Goal: Information Seeking & Learning: Learn about a topic

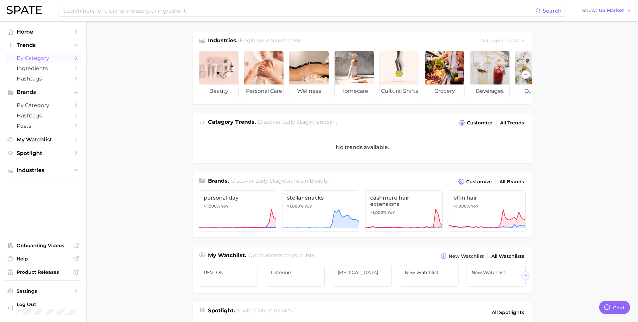
click at [47, 58] on span "by Category" at bounding box center [43, 58] width 53 height 6
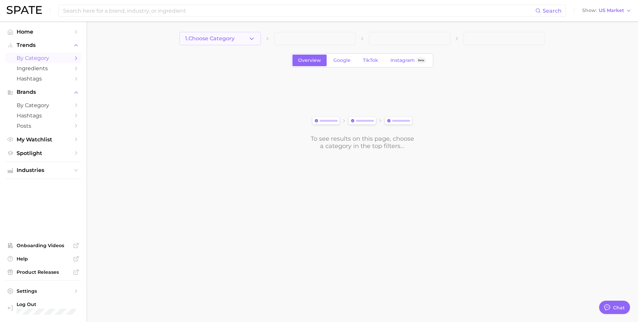
click at [246, 42] on button "1. Choose Category" at bounding box center [219, 38] width 81 height 13
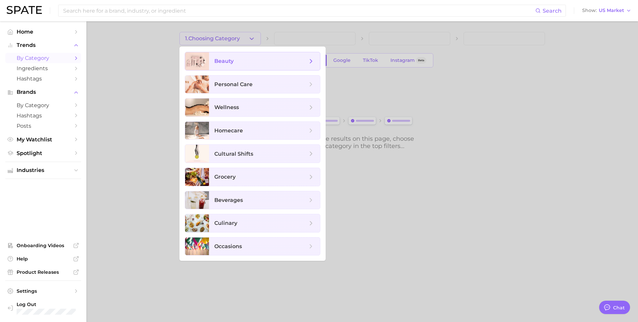
click at [245, 59] on span "beauty" at bounding box center [260, 60] width 93 height 7
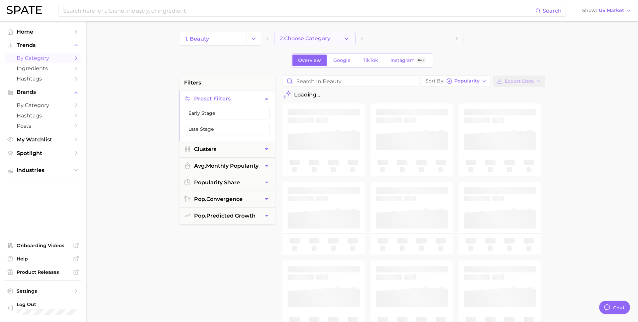
click at [347, 39] on icon "button" at bounding box center [346, 38] width 7 height 7
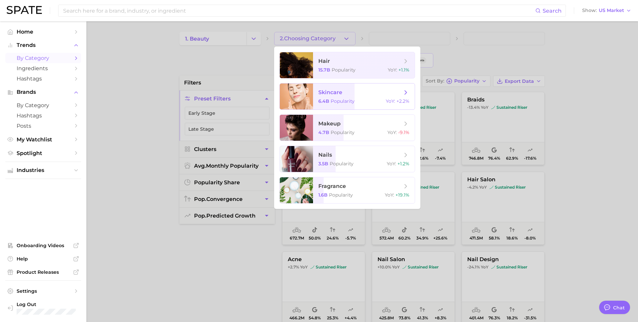
click at [375, 89] on span "skincare" at bounding box center [360, 92] width 84 height 7
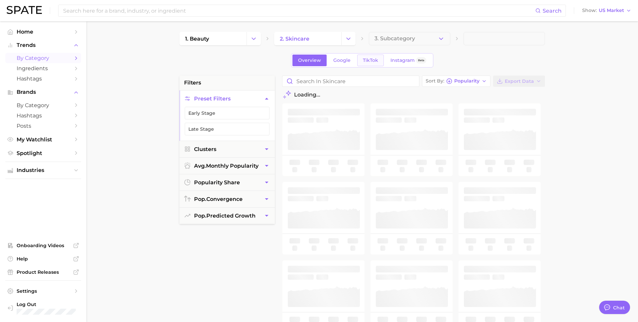
click at [371, 58] on span "TikTok" at bounding box center [370, 60] width 15 height 6
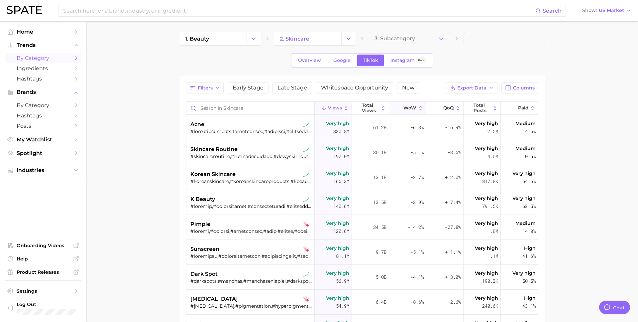
click at [408, 110] on span "WoW" at bounding box center [409, 107] width 13 height 5
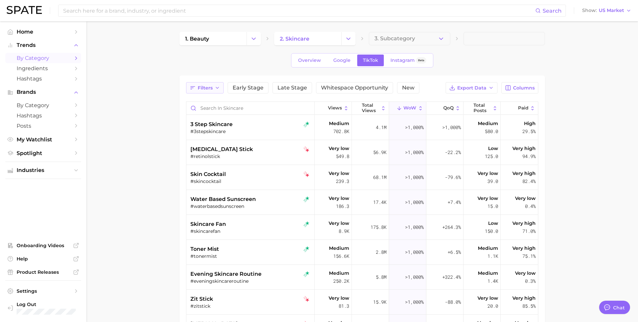
click at [212, 93] on button "Filters" at bounding box center [205, 87] width 38 height 11
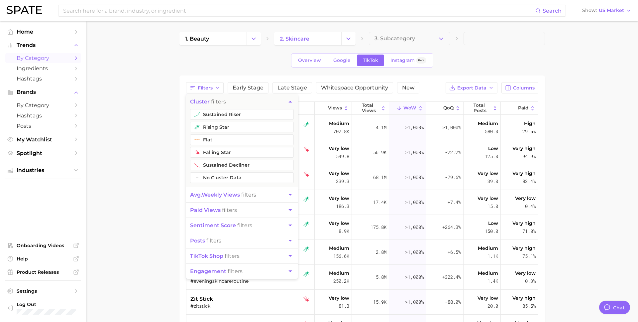
click at [223, 199] on button "avg. weekly views filters" at bounding box center [242, 194] width 112 height 15
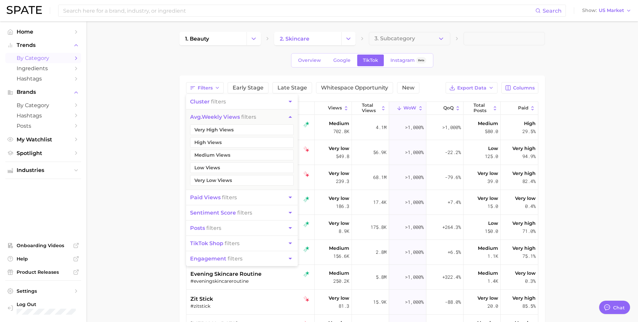
drag, startPoint x: 232, startPoint y: 128, endPoint x: 232, endPoint y: 135, distance: 7.0
click at [232, 128] on button "Very High Views" at bounding box center [242, 129] width 104 height 11
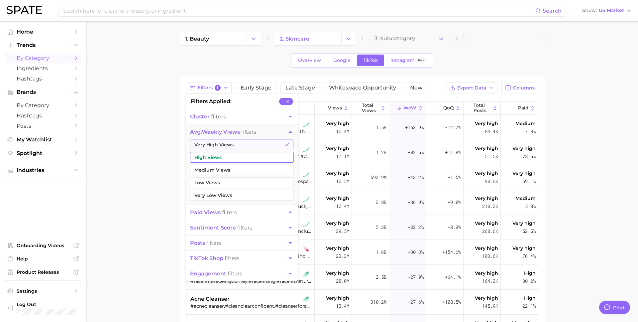
click at [228, 156] on button "High Views" at bounding box center [242, 157] width 104 height 11
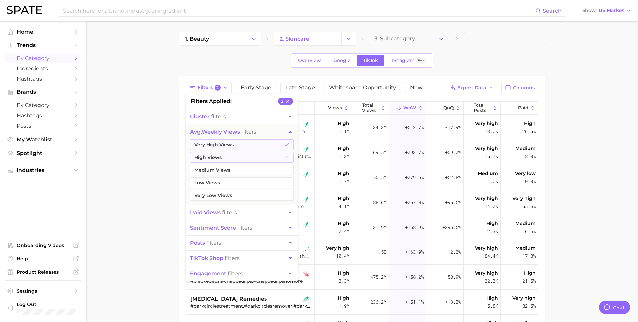
click at [221, 211] on span "paid views filters" at bounding box center [213, 212] width 47 height 6
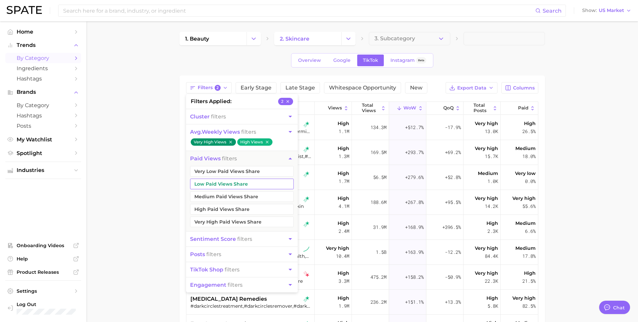
click at [226, 183] on button "Low Paid Views Share" at bounding box center [242, 183] width 104 height 11
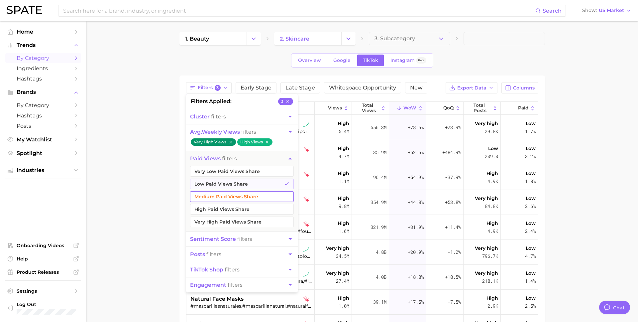
click at [225, 194] on button "Medium Paid Views Share" at bounding box center [242, 196] width 104 height 11
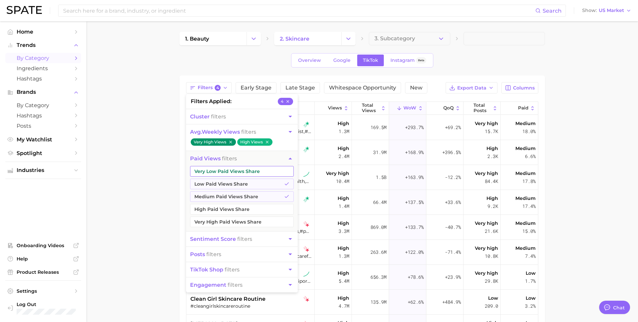
click at [225, 171] on button "Very Low Paid Views Share" at bounding box center [242, 171] width 104 height 11
click at [154, 205] on main "1. beauty 2. skincare 3. Subcategory Overview Google TikTok Instagram Beta Filt…" at bounding box center [362, 242] width 552 height 442
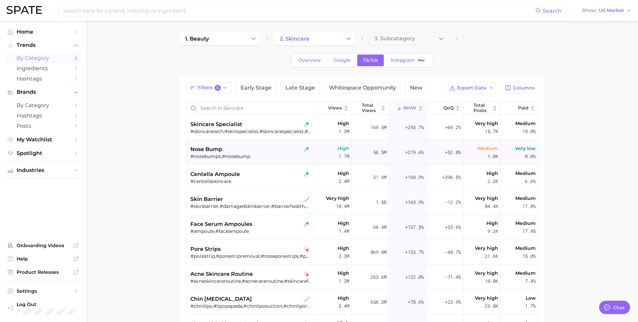
click at [224, 152] on div "nose bump" at bounding box center [251, 149] width 122 height 8
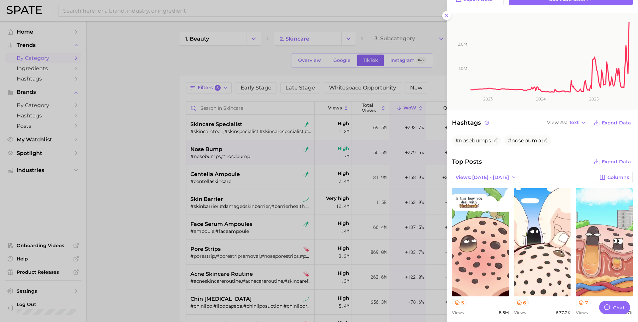
scroll to position [78, 0]
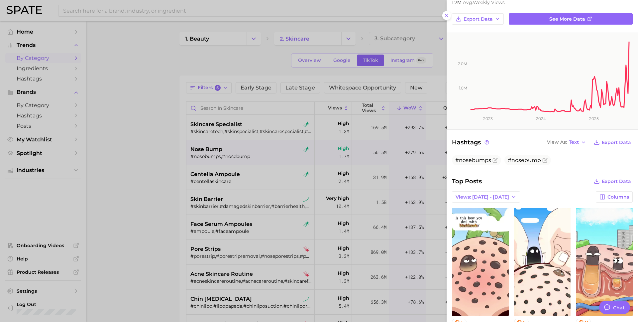
click at [275, 124] on div at bounding box center [319, 161] width 638 height 322
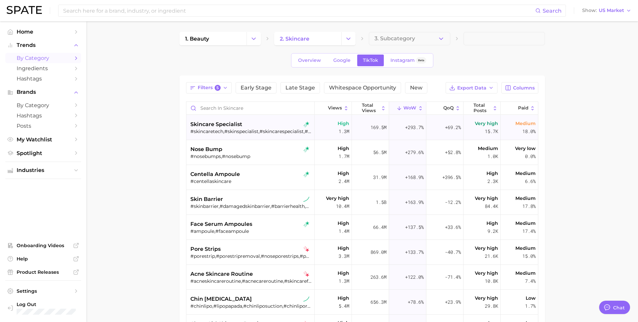
click at [267, 129] on div "#skincaretech,#skinspecialist,#skincarespecialist,#skinspecialists,#perthskin,#…" at bounding box center [251, 131] width 122 height 6
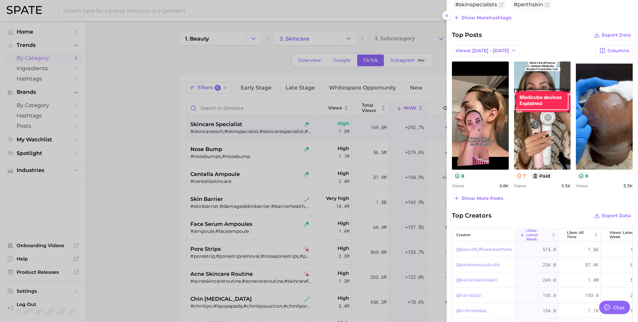
scroll to position [256, 0]
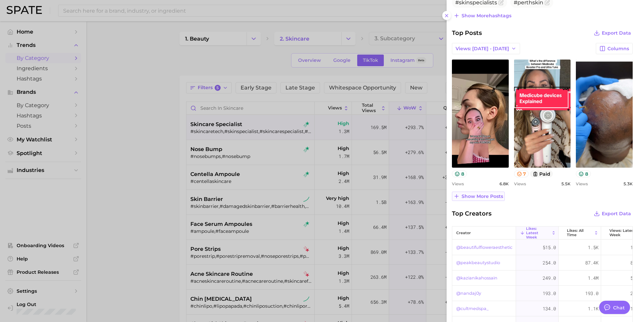
click at [479, 192] on button "Show more posts" at bounding box center [478, 195] width 53 height 9
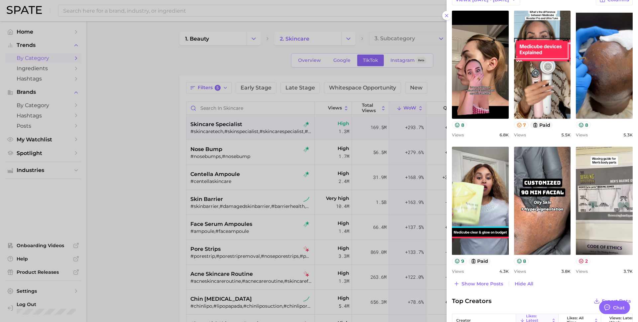
scroll to position [305, 0]
click at [398, 192] on div at bounding box center [319, 161] width 638 height 322
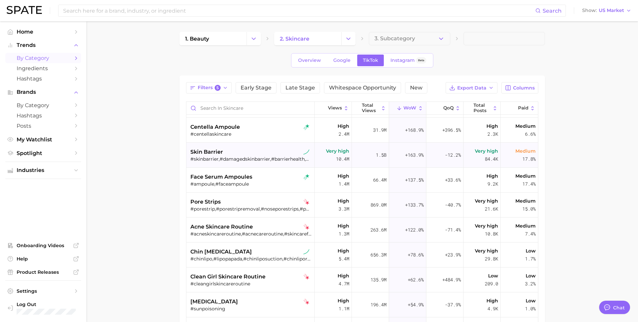
scroll to position [0, 0]
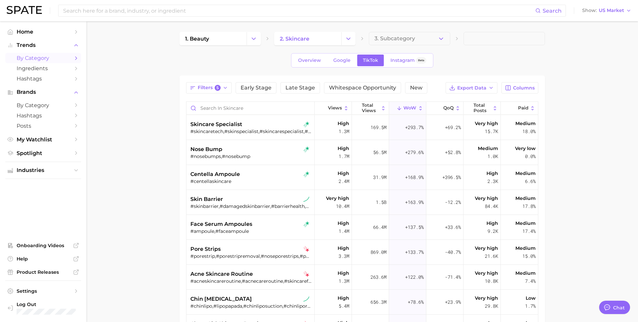
click at [348, 41] on icon "Change Category" at bounding box center [348, 38] width 7 height 7
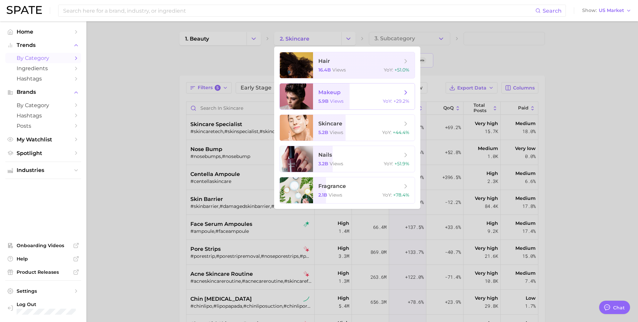
click at [326, 97] on span "makeup 5.9b views YoY : +29.2%" at bounding box center [364, 96] width 102 height 26
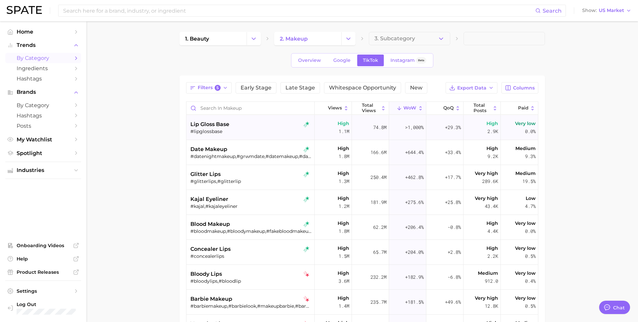
click at [241, 126] on div "lip gloss base" at bounding box center [251, 124] width 122 height 8
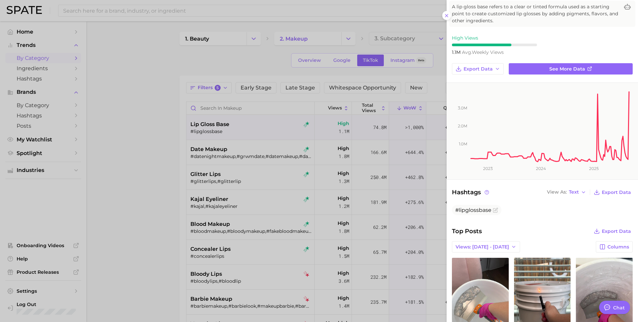
scroll to position [109, 0]
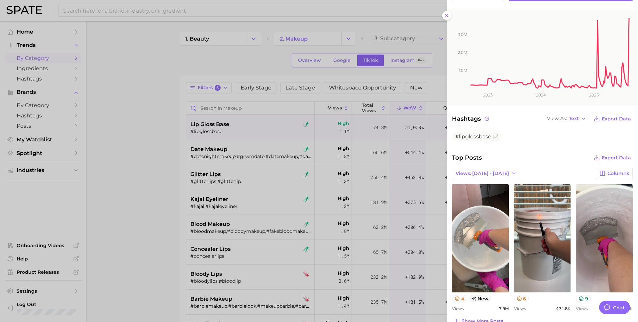
click at [163, 162] on div at bounding box center [319, 161] width 638 height 322
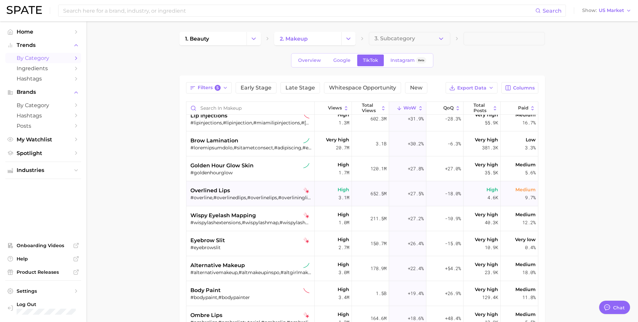
scroll to position [607, 0]
click at [252, 192] on div "overlined lips" at bounding box center [251, 190] width 122 height 8
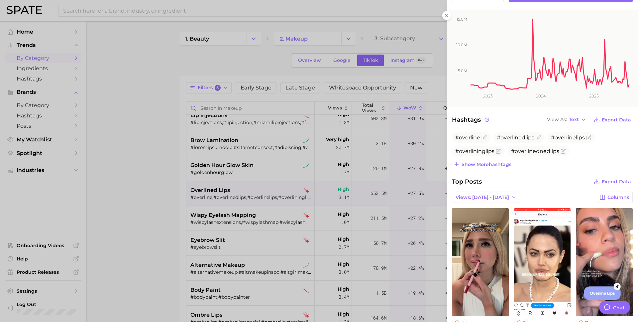
scroll to position [0, 0]
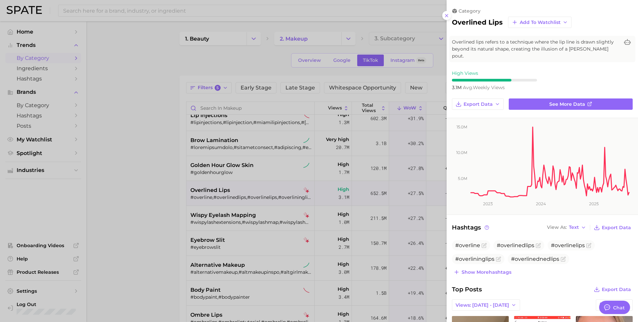
click at [366, 104] on div at bounding box center [319, 161] width 638 height 322
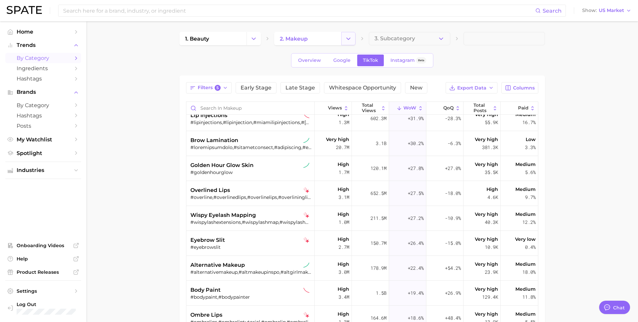
click at [351, 41] on icon "Change Category" at bounding box center [348, 38] width 7 height 7
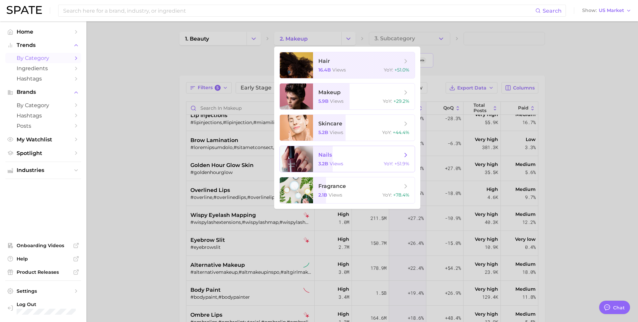
click at [330, 164] on span "views" at bounding box center [337, 164] width 14 height 6
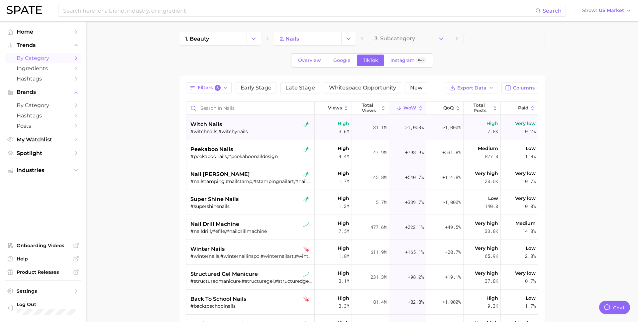
click at [205, 120] on span "witch nails" at bounding box center [206, 124] width 32 height 8
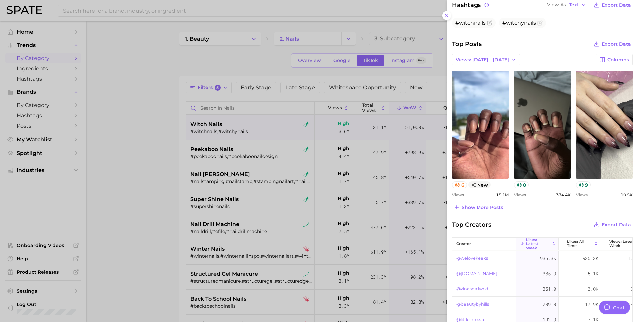
click at [164, 153] on div at bounding box center [319, 161] width 638 height 322
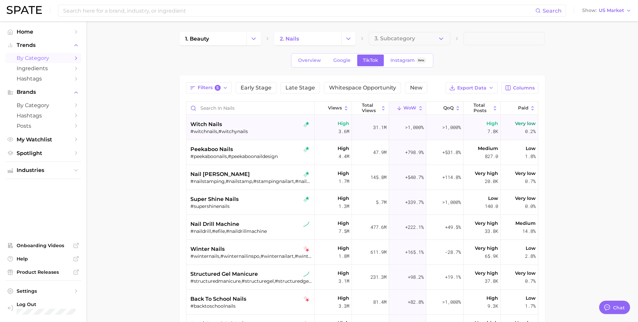
click at [206, 123] on span "witch nails" at bounding box center [206, 124] width 32 height 8
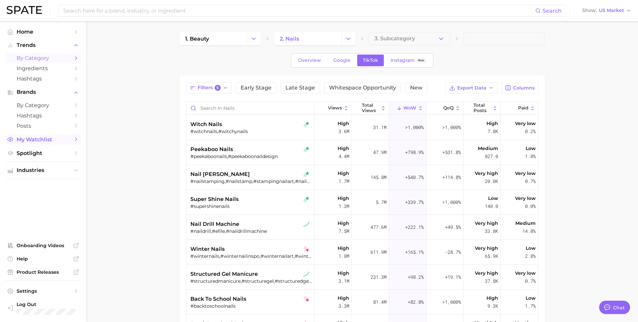
click at [35, 140] on span "My Watchlist" at bounding box center [43, 139] width 53 height 6
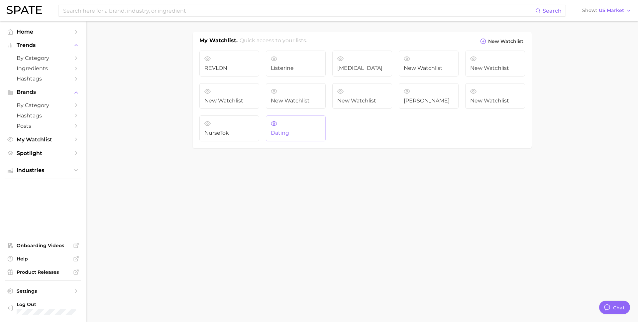
click at [297, 128] on link "Dating" at bounding box center [296, 128] width 60 height 26
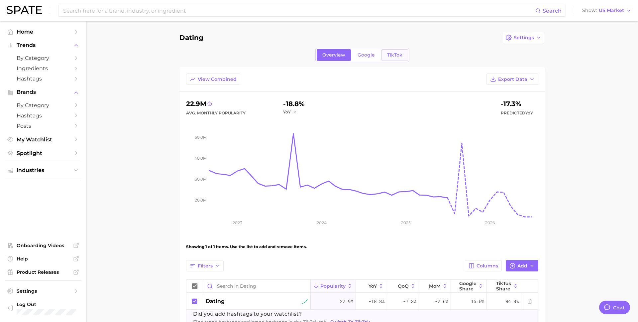
click at [394, 55] on span "TikTok" at bounding box center [394, 55] width 15 height 6
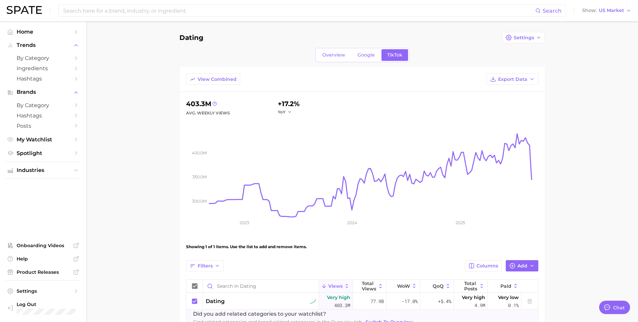
scroll to position [45, 0]
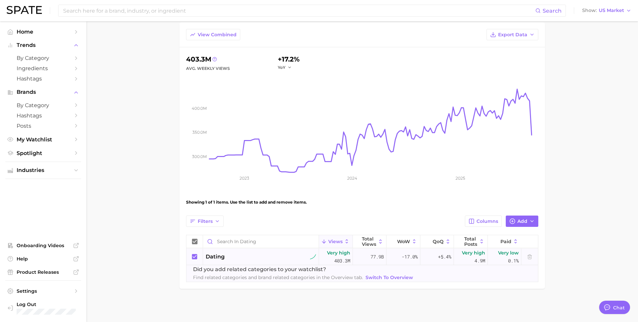
click at [214, 256] on span "dating" at bounding box center [215, 257] width 19 height 8
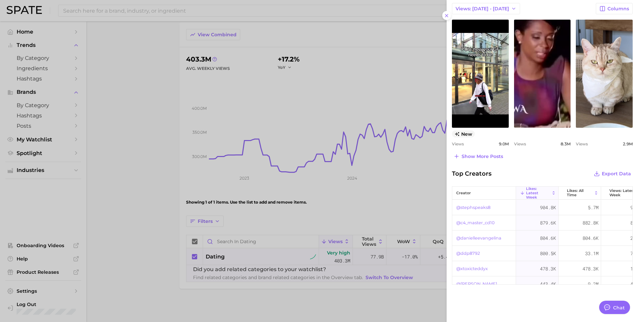
scroll to position [0, 0]
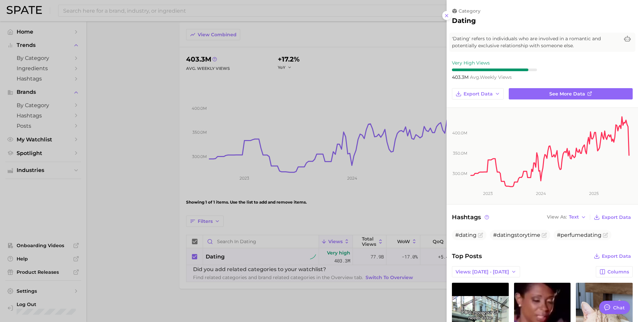
type textarea "x"
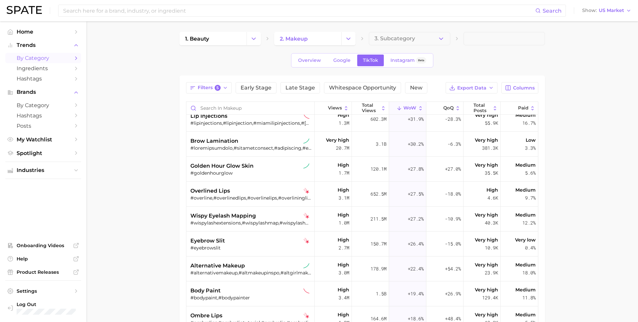
scroll to position [606, 0]
click at [220, 192] on span "overlined lips" at bounding box center [210, 191] width 40 height 8
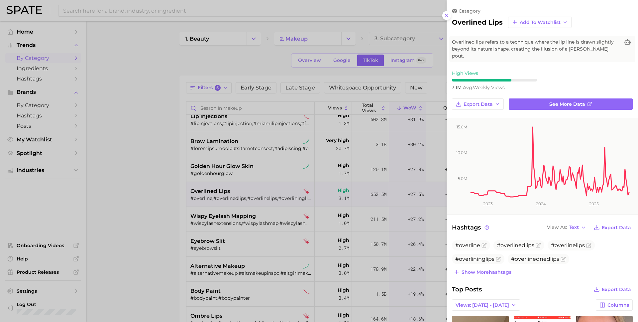
click at [154, 175] on div at bounding box center [319, 161] width 638 height 322
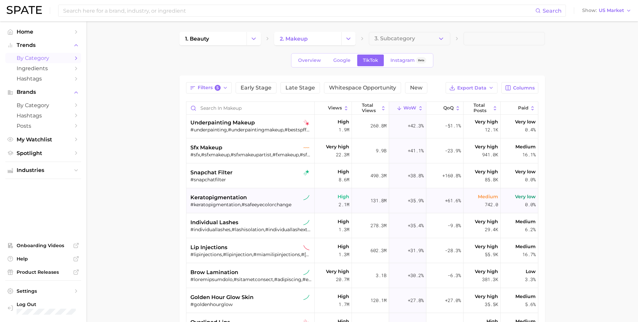
scroll to position [459, 0]
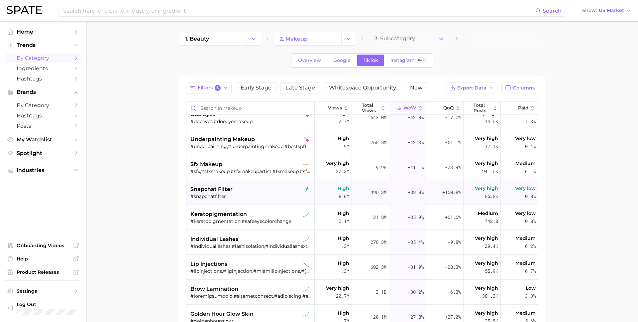
click at [217, 185] on span "snapchat filter" at bounding box center [211, 189] width 42 height 8
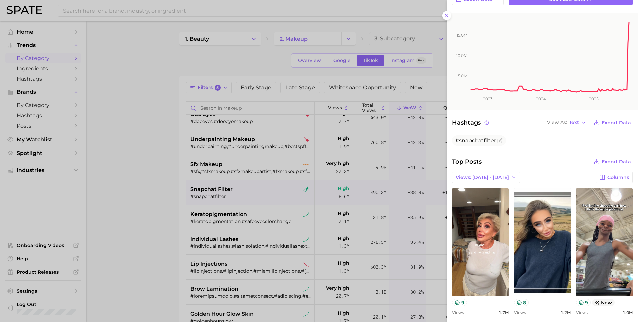
scroll to position [0, 0]
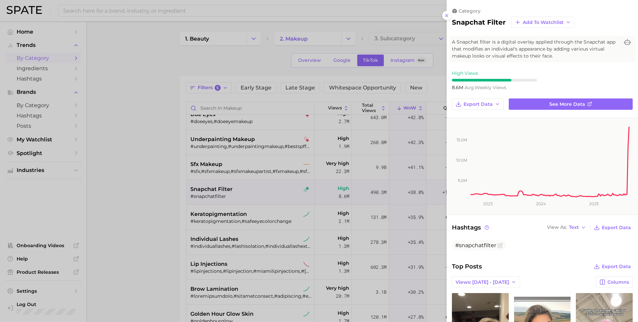
click at [158, 187] on div at bounding box center [319, 161] width 638 height 322
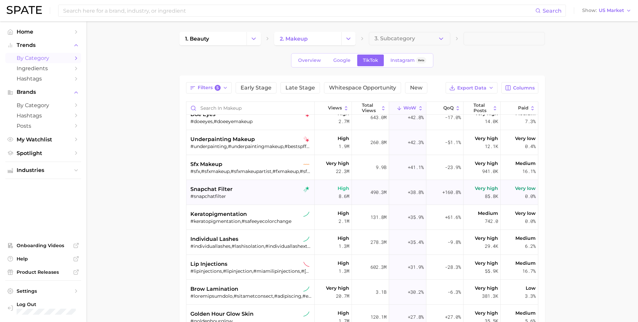
click at [257, 197] on div "#snapchatfilter" at bounding box center [251, 196] width 122 height 6
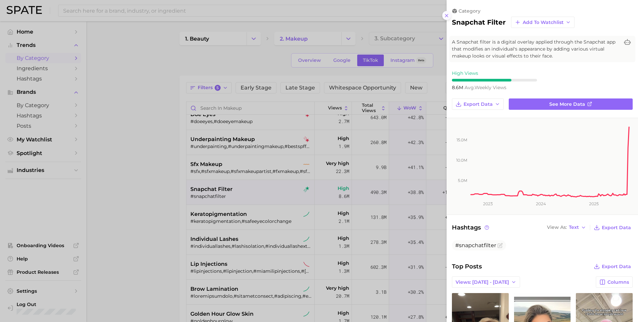
click at [447, 16] on line at bounding box center [446, 15] width 3 height 3
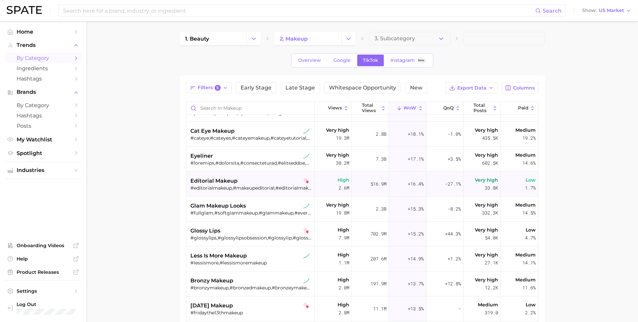
scroll to position [1116, 0]
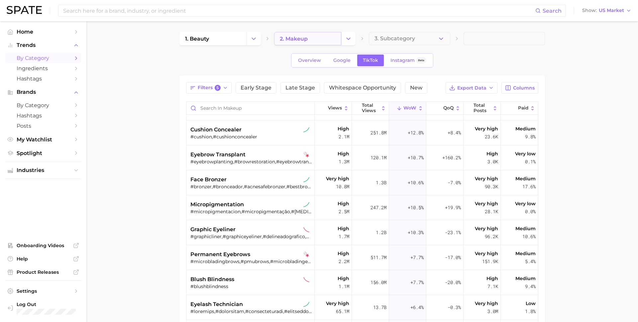
click at [294, 39] on span "2. makeup" at bounding box center [294, 39] width 28 height 6
click at [352, 38] on button "Change Category" at bounding box center [348, 38] width 14 height 13
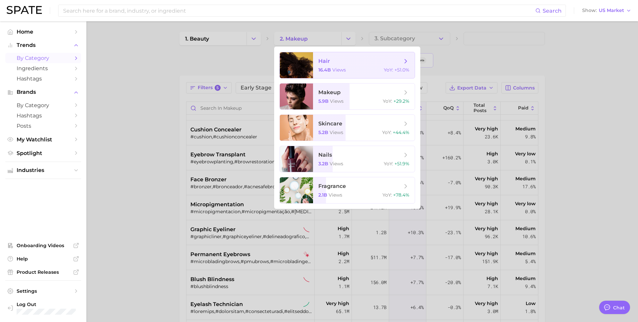
click at [335, 60] on span "hair" at bounding box center [360, 60] width 84 height 7
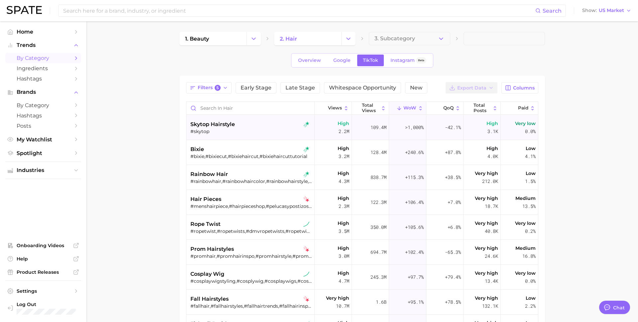
click at [250, 128] on div "#skytop" at bounding box center [251, 131] width 122 height 6
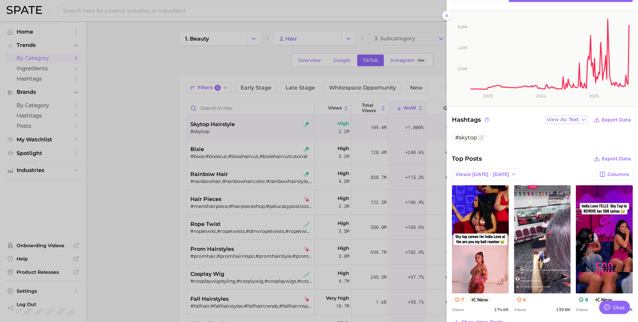
scroll to position [100, 0]
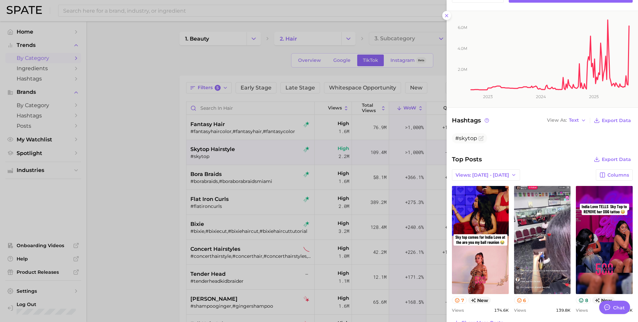
click at [133, 191] on div at bounding box center [319, 161] width 638 height 322
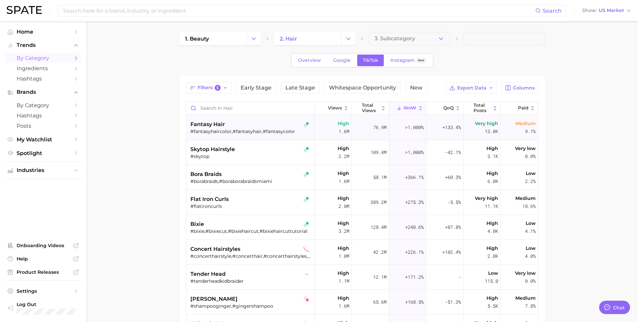
click at [246, 125] on div "fantasy hair" at bounding box center [251, 124] width 122 height 8
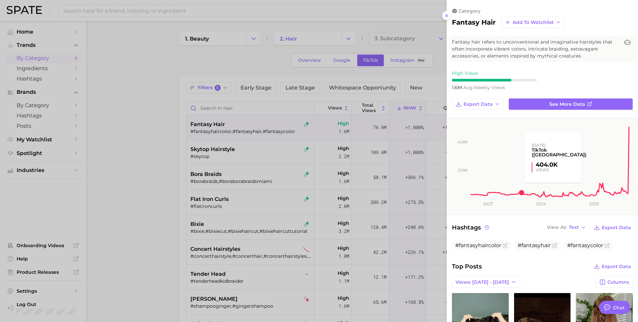
scroll to position [158, 0]
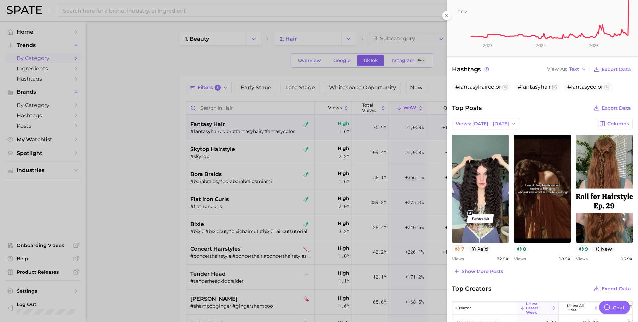
click at [114, 191] on div at bounding box center [319, 161] width 638 height 322
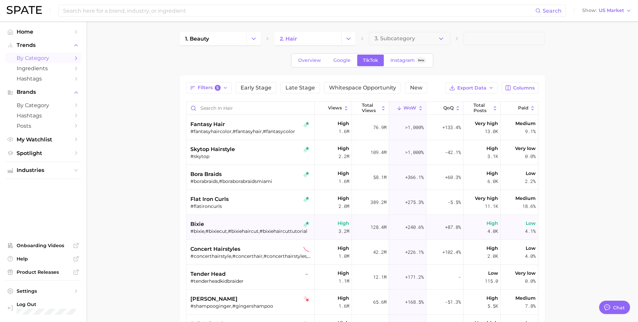
click at [266, 220] on div "bixie" at bounding box center [251, 224] width 122 height 8
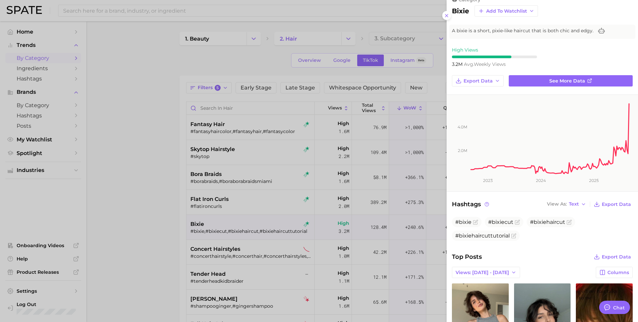
scroll to position [0, 0]
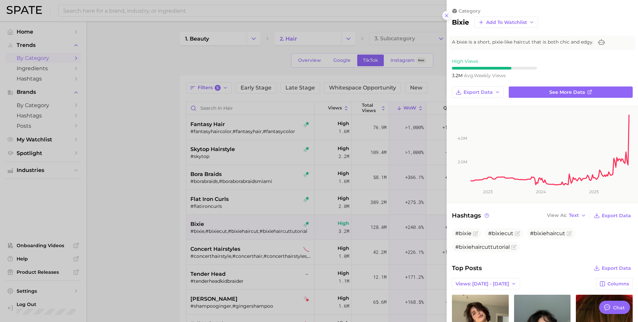
click at [443, 15] on button at bounding box center [446, 15] width 9 height 9
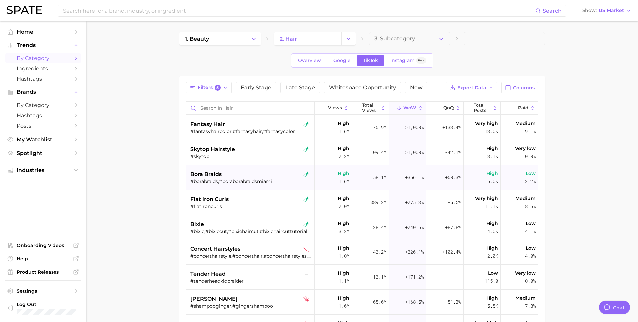
click at [266, 176] on div "bora braids" at bounding box center [251, 174] width 122 height 8
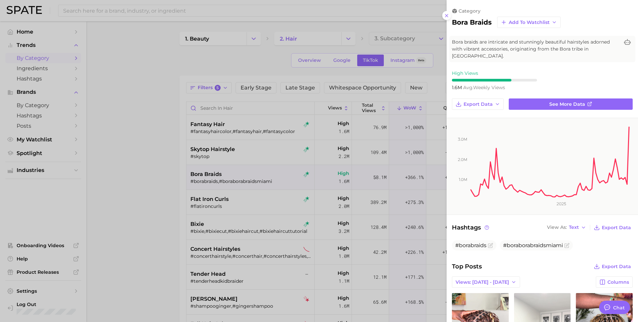
click at [155, 123] on div at bounding box center [319, 161] width 638 height 322
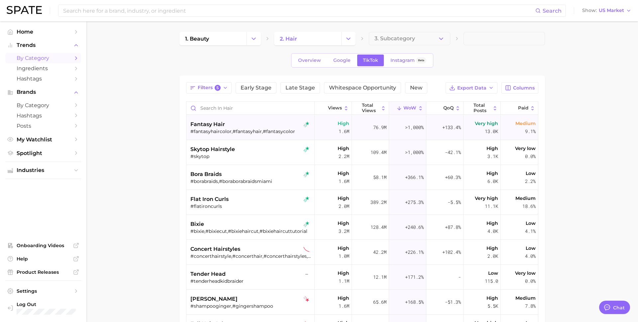
click at [231, 127] on div "fantasy hair" at bounding box center [251, 124] width 122 height 8
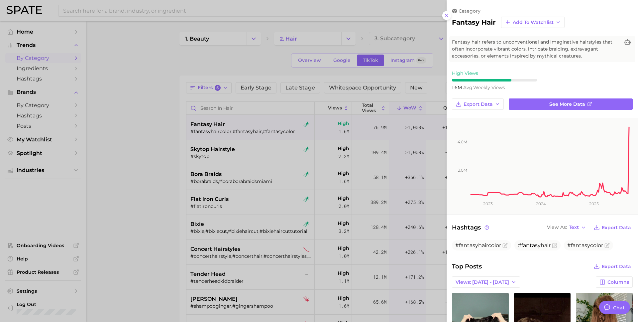
type textarea "x"
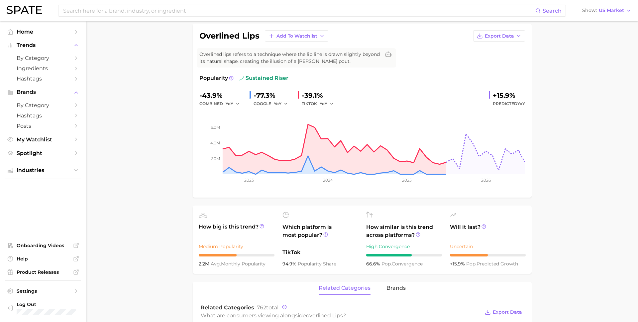
scroll to position [22, 0]
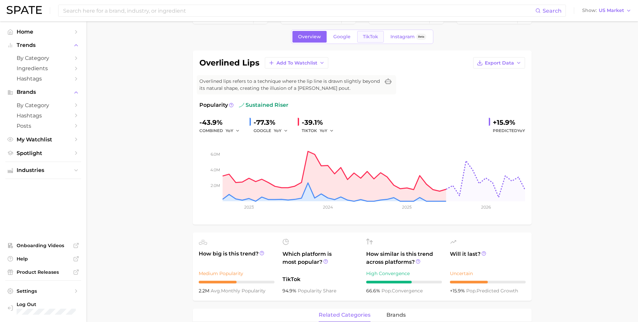
click at [366, 39] on span "TikTok" at bounding box center [370, 37] width 15 height 6
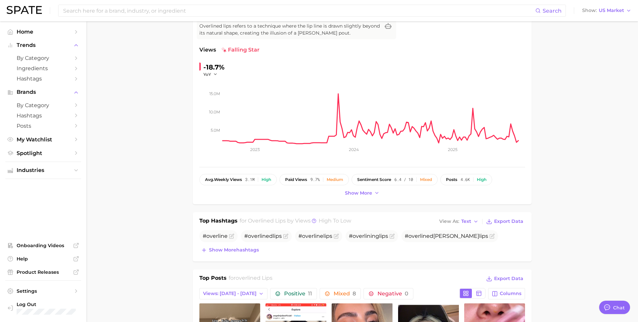
scroll to position [77, 0]
click at [214, 73] on icon "button" at bounding box center [215, 73] width 5 height 5
click at [213, 120] on span "WoW" at bounding box center [213, 119] width 13 height 6
click at [212, 74] on span "WoW" at bounding box center [209, 74] width 12 height 6
click at [211, 108] on span "MoM" at bounding box center [213, 107] width 12 height 6
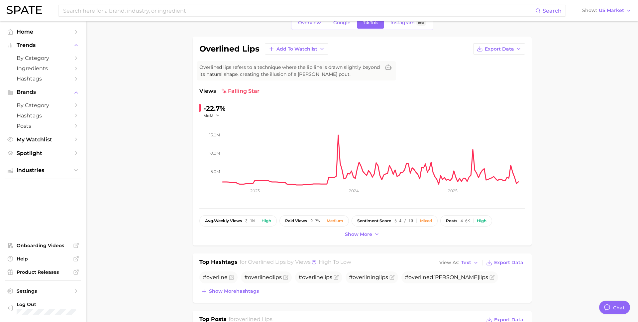
scroll to position [0, 0]
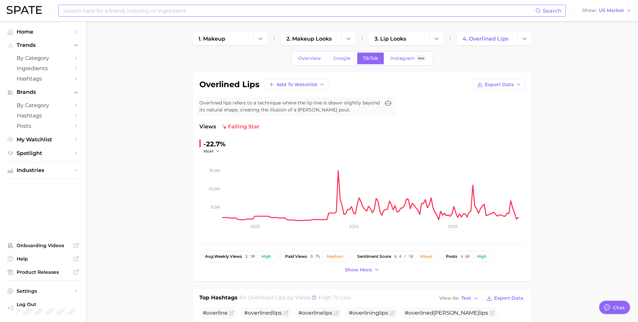
type textarea "x"
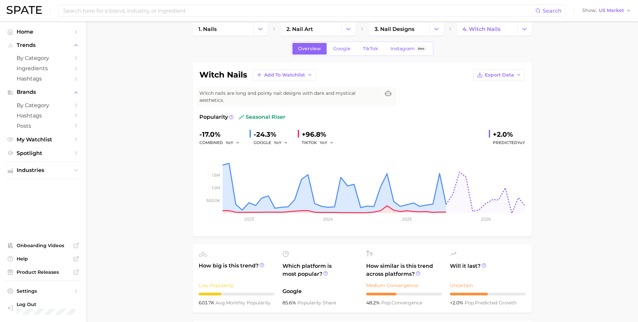
scroll to position [1, 0]
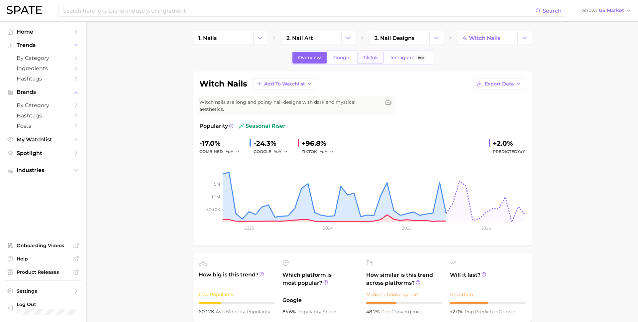
click at [370, 62] on link "TikTok" at bounding box center [370, 58] width 27 height 12
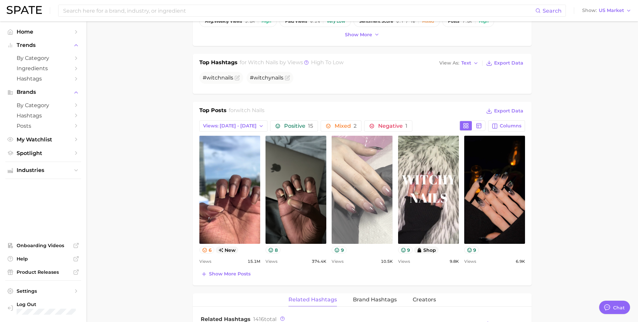
scroll to position [237, 0]
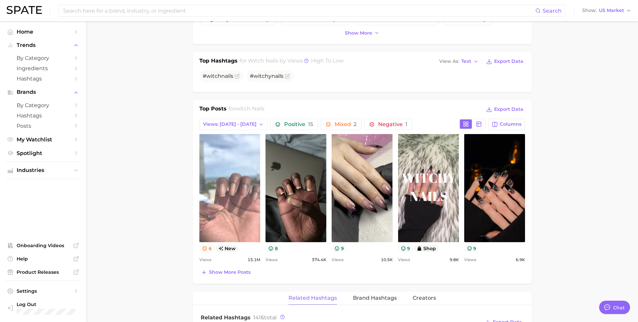
click at [231, 193] on link "view post on TikTok" at bounding box center [229, 188] width 61 height 108
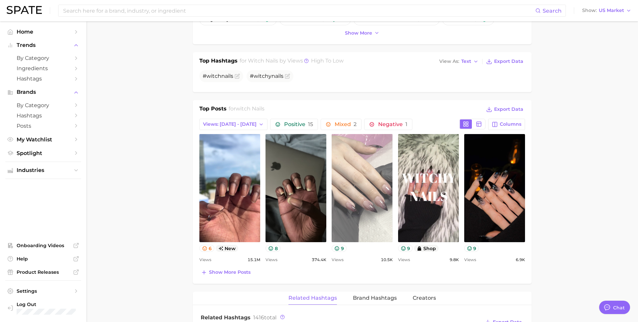
click at [353, 175] on link "view post on TikTok" at bounding box center [362, 188] width 61 height 108
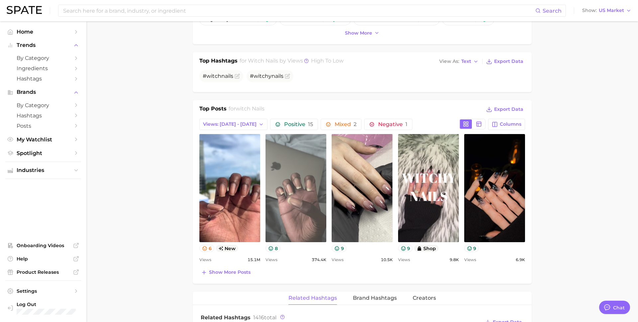
click at [306, 166] on link "view post on TikTok" at bounding box center [296, 188] width 61 height 108
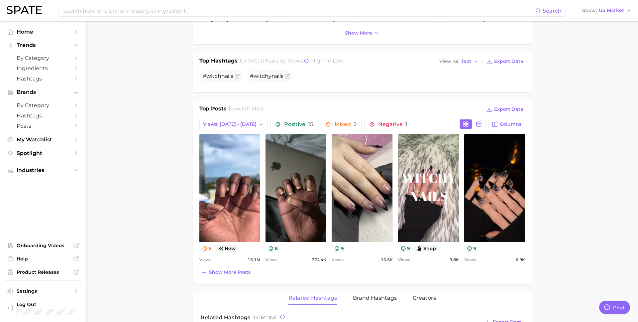
type textarea "x"
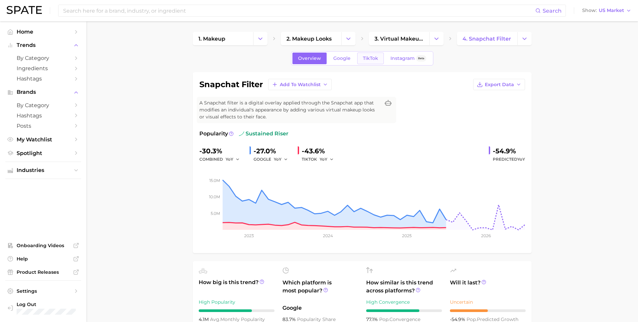
click at [371, 56] on span "TikTok" at bounding box center [370, 59] width 15 height 6
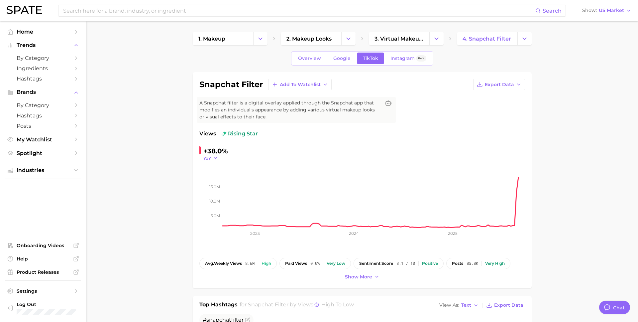
click at [211, 158] on button "YoY" at bounding box center [210, 158] width 14 height 6
click at [208, 203] on span "WoW" at bounding box center [213, 203] width 13 height 6
click at [210, 156] on span "WoW" at bounding box center [209, 158] width 12 height 6
click at [215, 192] on span "MoM" at bounding box center [213, 191] width 12 height 6
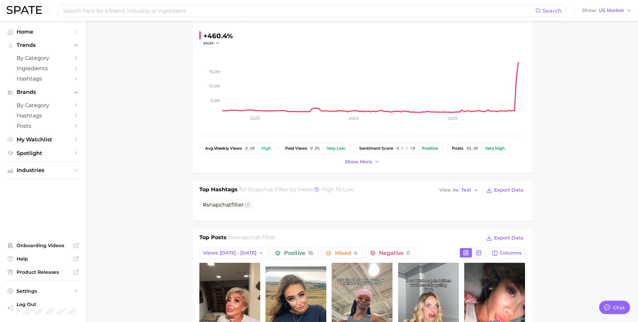
scroll to position [81, 0]
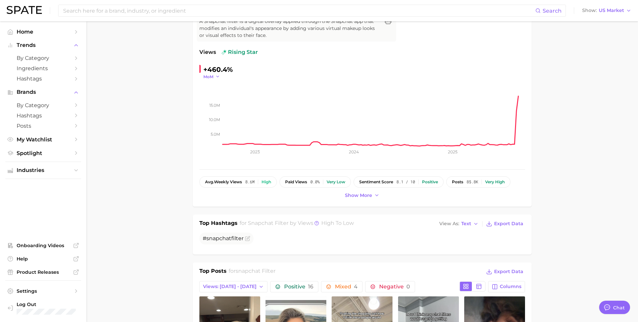
click at [216, 76] on icon "button" at bounding box center [217, 76] width 5 height 5
click at [213, 121] on span "WoW" at bounding box center [213, 122] width 13 height 6
click at [211, 76] on span "WoW" at bounding box center [209, 77] width 12 height 6
click at [210, 110] on span "MoM" at bounding box center [213, 110] width 12 height 6
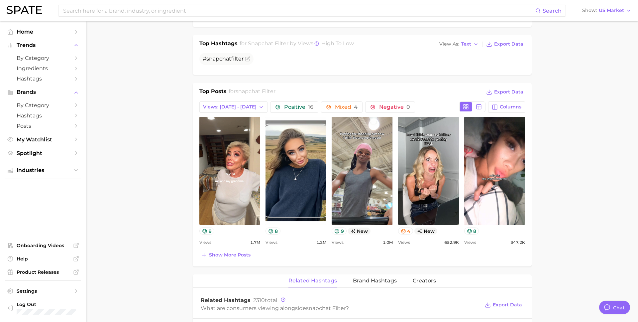
scroll to position [261, 0]
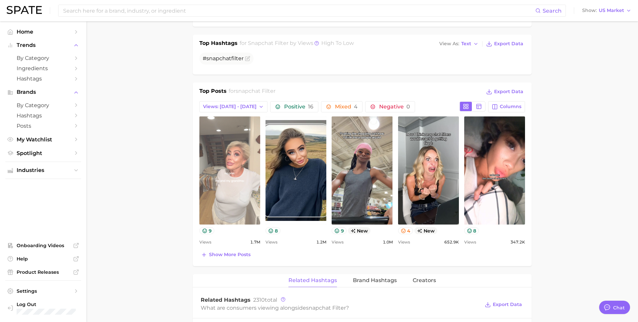
click at [225, 169] on link "view post on TikTok" at bounding box center [229, 170] width 61 height 108
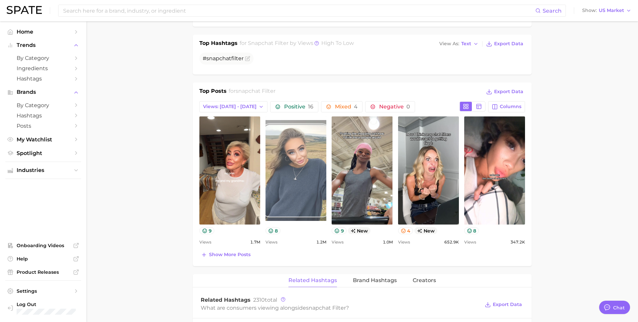
click at [308, 179] on link "view post on TikTok" at bounding box center [296, 170] width 61 height 108
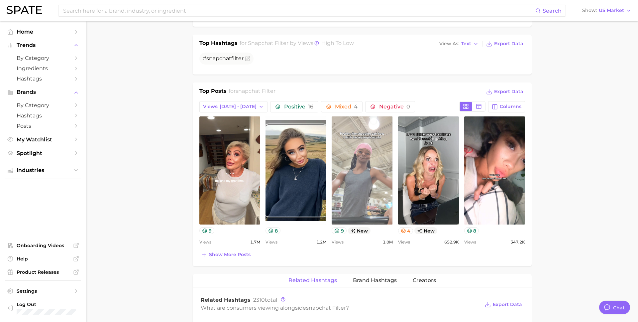
click at [360, 164] on link "view post on TikTok" at bounding box center [362, 170] width 61 height 108
type textarea "x"
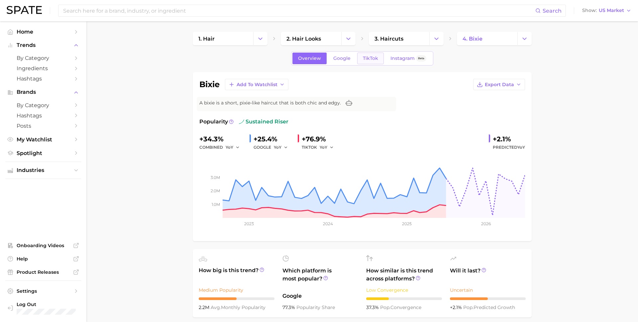
click at [370, 55] on link "TikTok" at bounding box center [370, 59] width 27 height 12
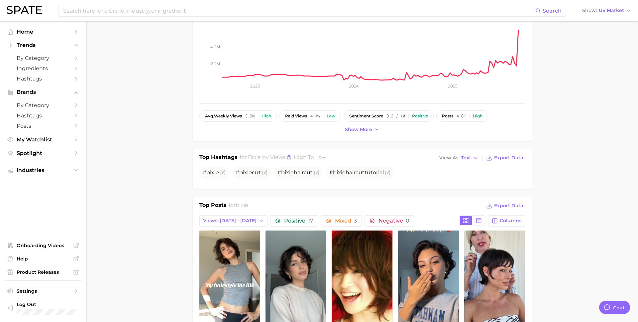
scroll to position [179, 0]
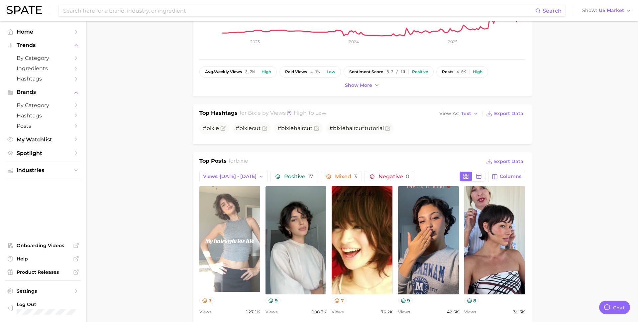
click at [232, 223] on link "view post on TikTok" at bounding box center [229, 240] width 61 height 108
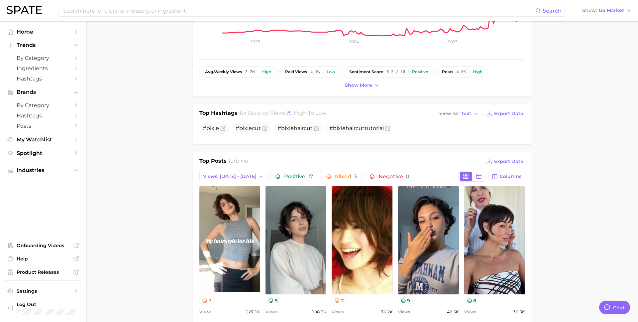
scroll to position [0, 0]
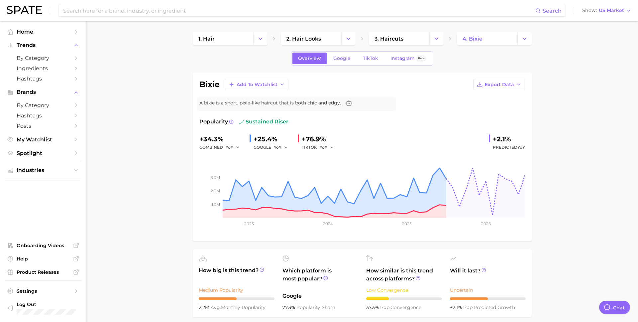
type textarea "x"
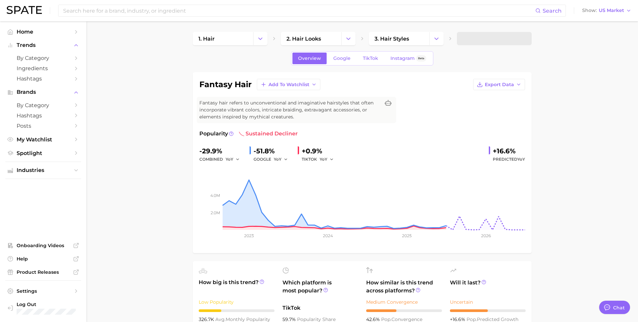
click at [366, 51] on div "Overview Google TikTok Instagram Beta" at bounding box center [362, 58] width 142 height 14
click at [368, 56] on span "TikTok" at bounding box center [370, 59] width 15 height 6
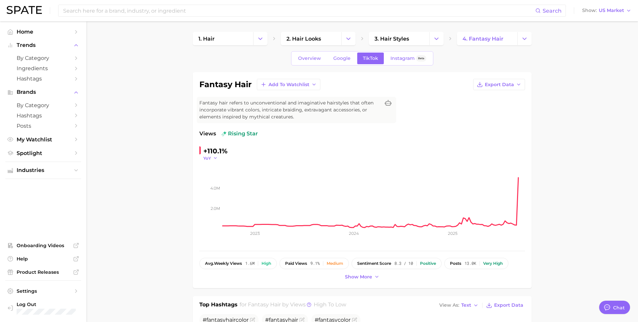
click at [213, 159] on icon "button" at bounding box center [215, 158] width 5 height 5
click at [212, 190] on span "MoM" at bounding box center [213, 191] width 12 height 6
click at [215, 157] on icon "button" at bounding box center [217, 158] width 5 height 5
click at [219, 200] on span "WoW" at bounding box center [213, 203] width 13 height 6
click at [213, 155] on span "WoW" at bounding box center [209, 158] width 12 height 6
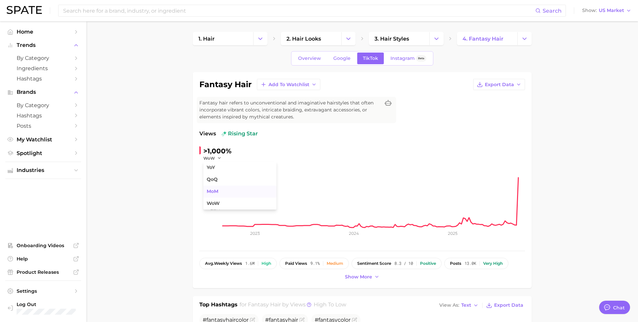
click at [213, 190] on span "MoM" at bounding box center [213, 191] width 12 height 6
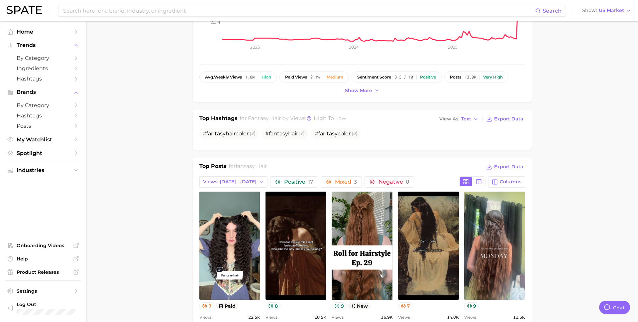
scroll to position [186, 0]
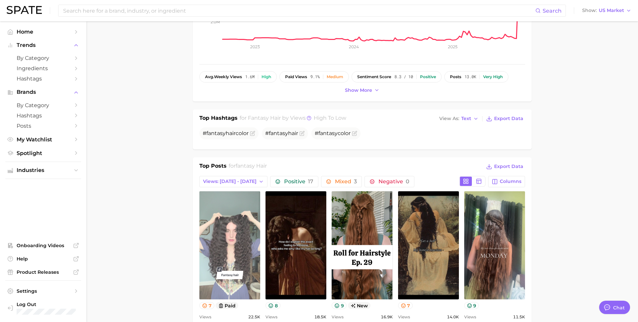
click at [224, 241] on link "view post on TikTok" at bounding box center [229, 245] width 61 height 108
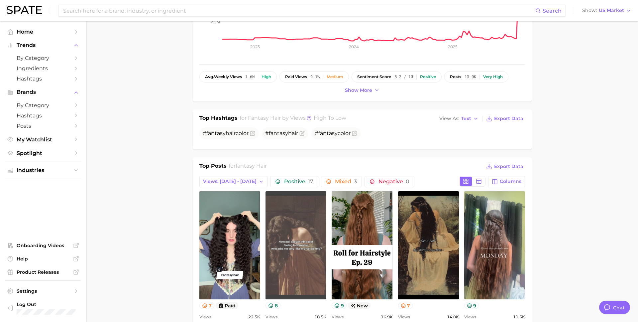
click at [283, 221] on link "view post on TikTok" at bounding box center [296, 245] width 61 height 108
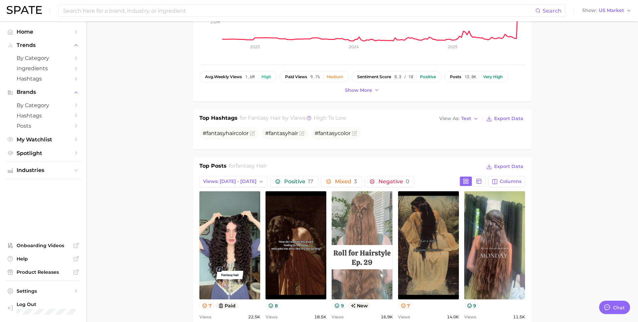
click at [355, 220] on link "view post on TikTok" at bounding box center [362, 245] width 61 height 108
type textarea "x"
